Goal: Task Accomplishment & Management: Use online tool/utility

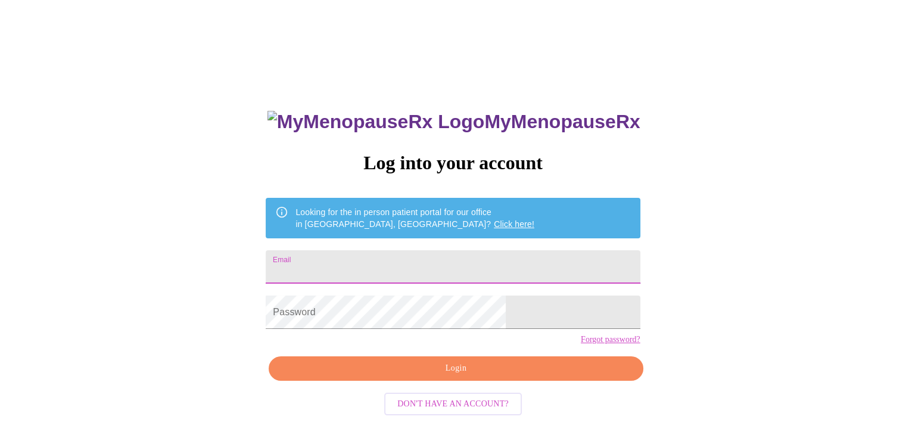
click at [434, 263] on input "Email" at bounding box center [453, 266] width 374 height 33
type input "[EMAIL_ADDRESS][DOMAIN_NAME]"
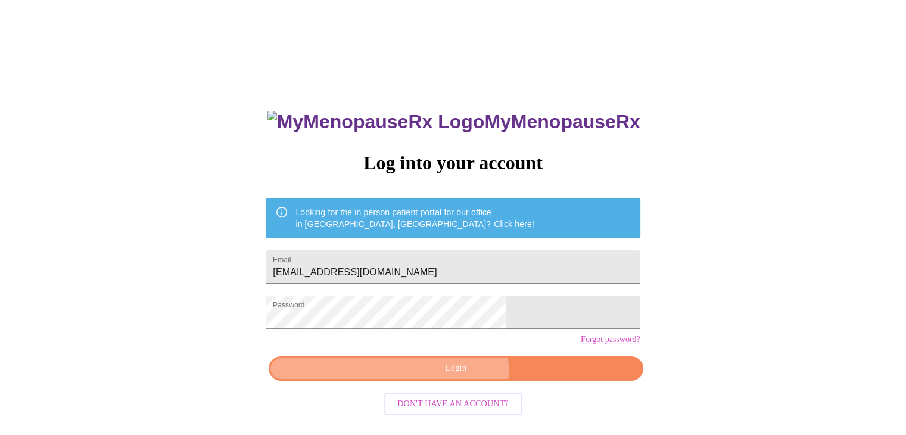
click at [421, 376] on span "Login" at bounding box center [455, 368] width 347 height 15
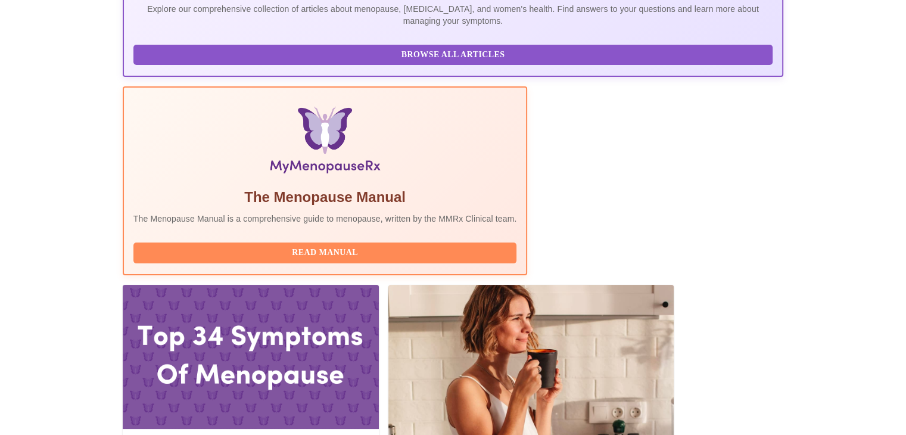
scroll to position [307, 0]
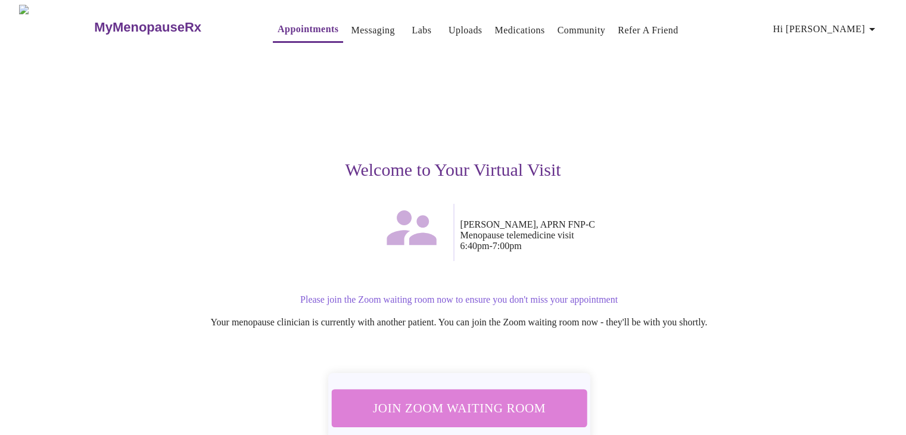
click at [497, 399] on span "Join Zoom Waiting Room" at bounding box center [459, 408] width 224 height 22
click at [390, 399] on span "Join Zoom Waiting Room" at bounding box center [459, 408] width 224 height 22
